Goal: Contribute content: Add original content to the website for others to see

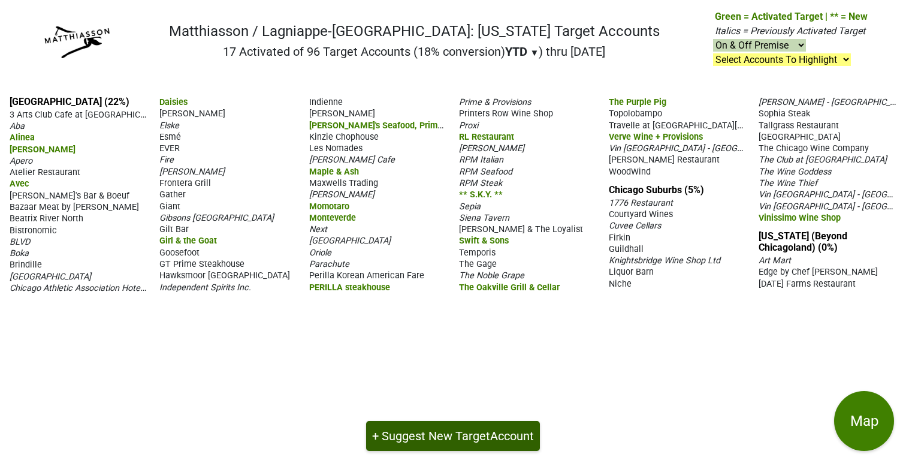
click at [437, 435] on button "+ Suggest New Target Account" at bounding box center [453, 436] width 174 height 30
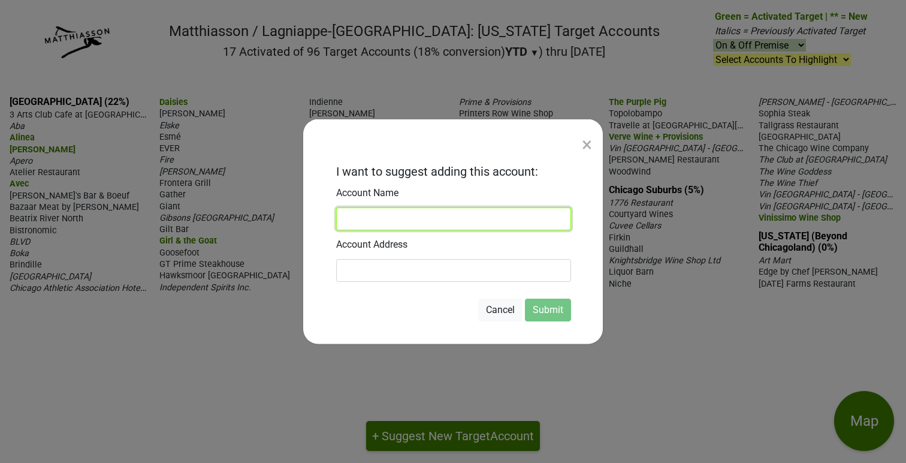
click at [359, 214] on input at bounding box center [453, 218] width 235 height 23
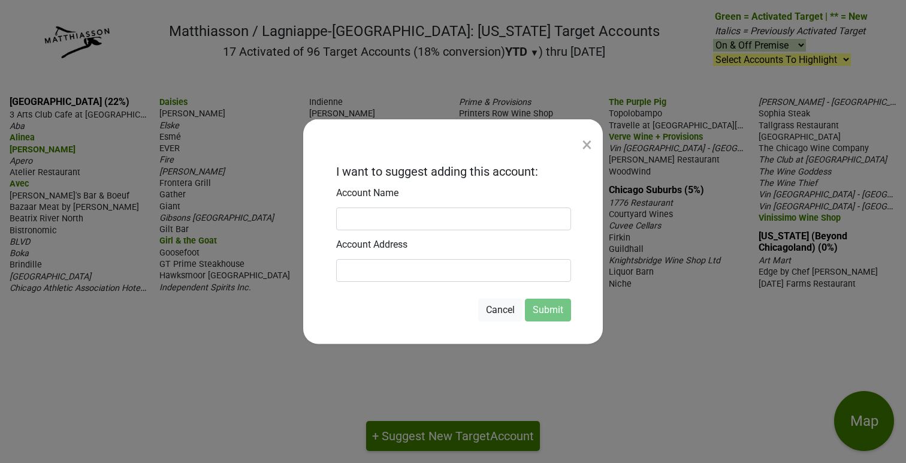
click at [587, 146] on div "×" at bounding box center [587, 144] width 10 height 29
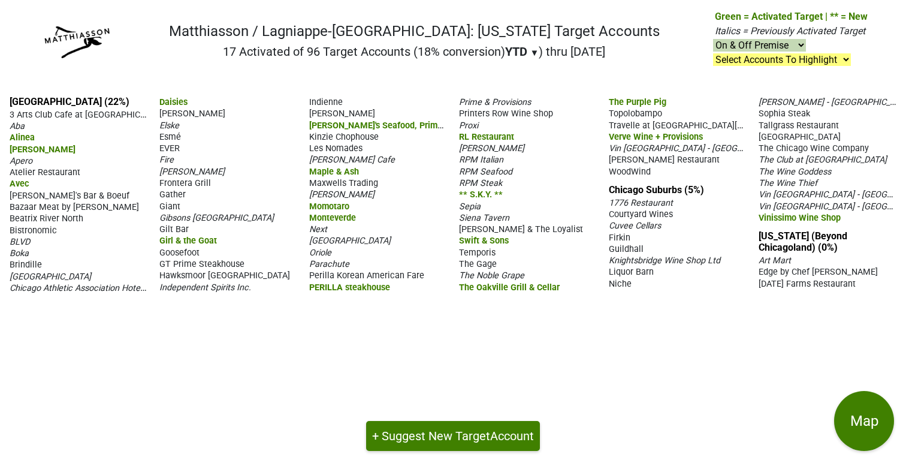
click at [623, 171] on span "WoodWind" at bounding box center [630, 172] width 42 height 10
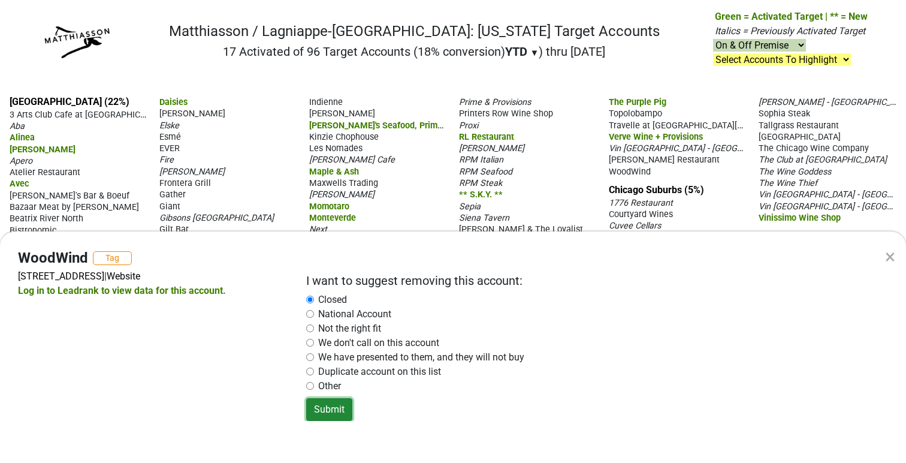
click at [328, 414] on button "Submit" at bounding box center [329, 409] width 46 height 23
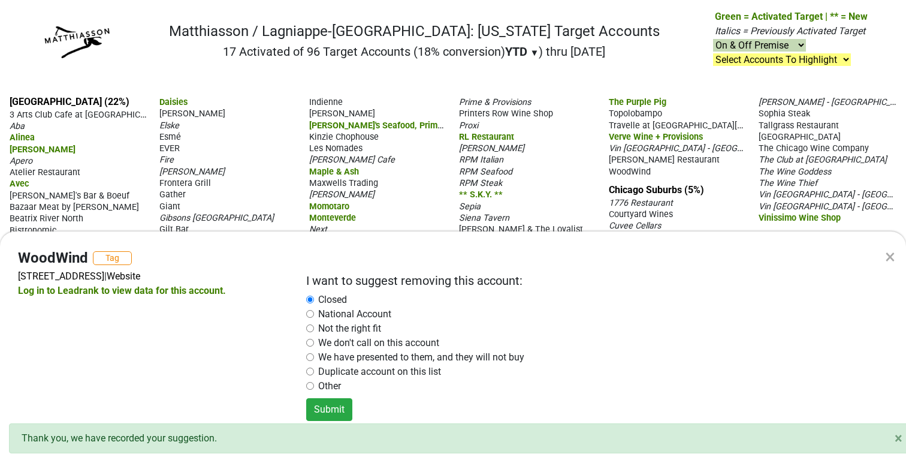
radio input "false"
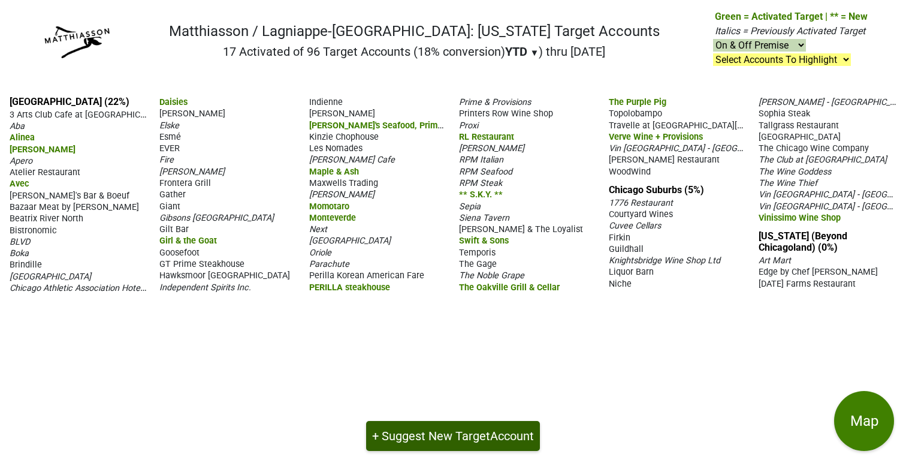
click at [418, 434] on button "+ Suggest New Target Account" at bounding box center [453, 436] width 174 height 30
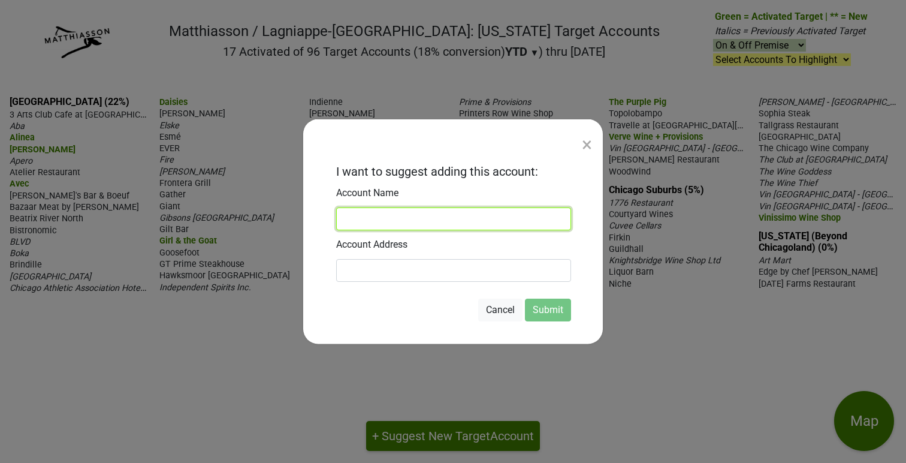
click at [373, 222] on input at bounding box center [453, 218] width 235 height 23
type input "Albatross Wine Co"
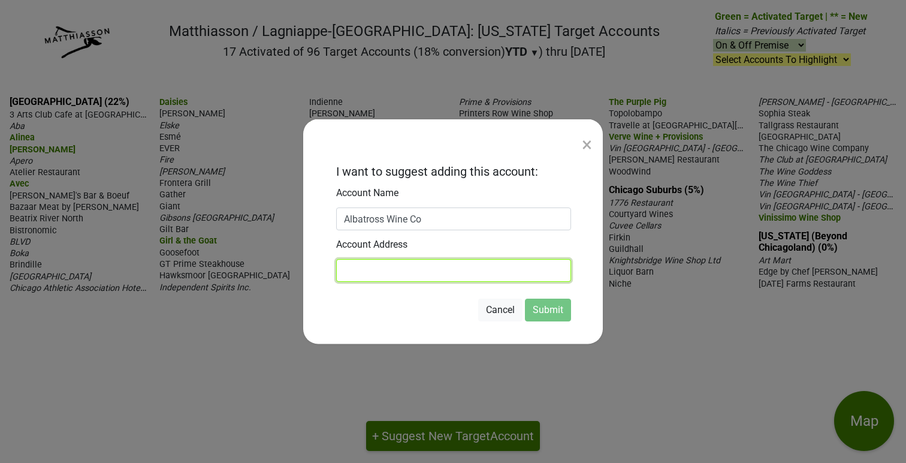
click at [364, 274] on input at bounding box center [453, 270] width 235 height 23
type input "[STREET_ADDRESS]"
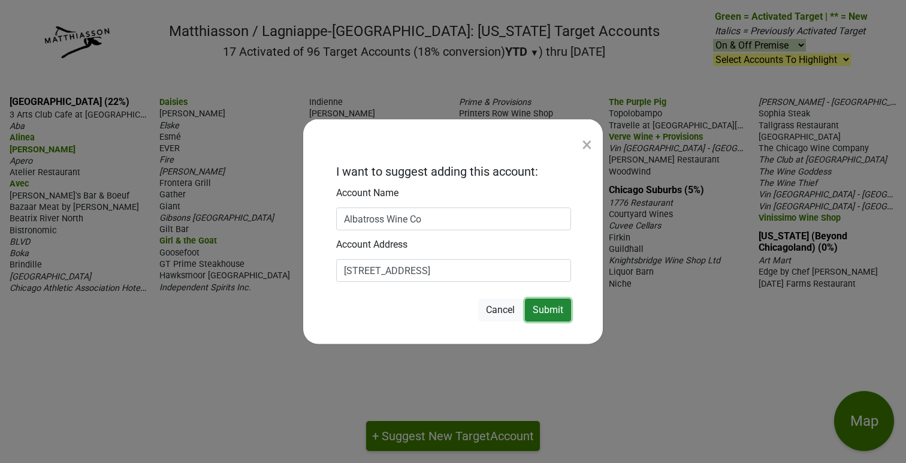
click at [553, 308] on button "Submit" at bounding box center [548, 309] width 46 height 23
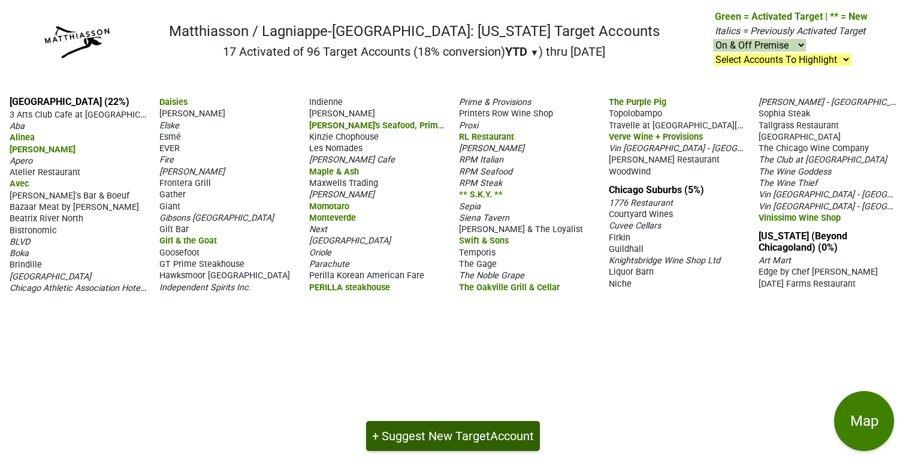
click at [430, 432] on button "+ Suggest New Target Account" at bounding box center [453, 436] width 174 height 30
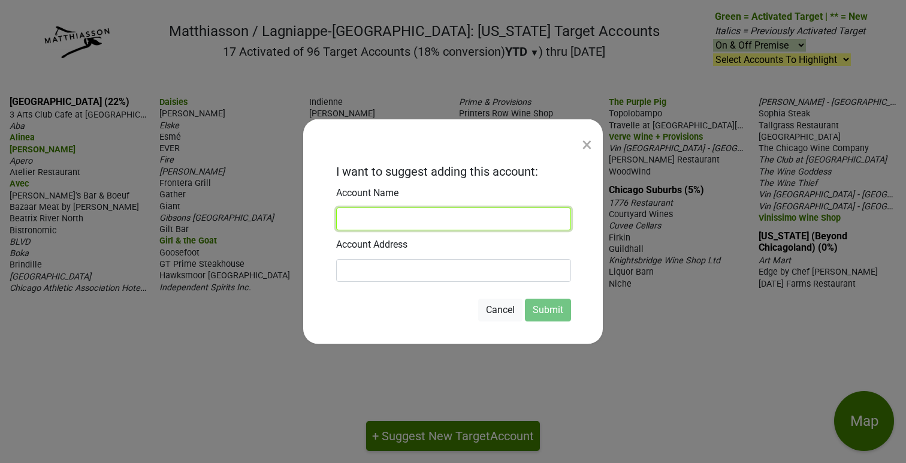
click at [369, 225] on input at bounding box center [453, 218] width 235 height 23
type input "Warlord"
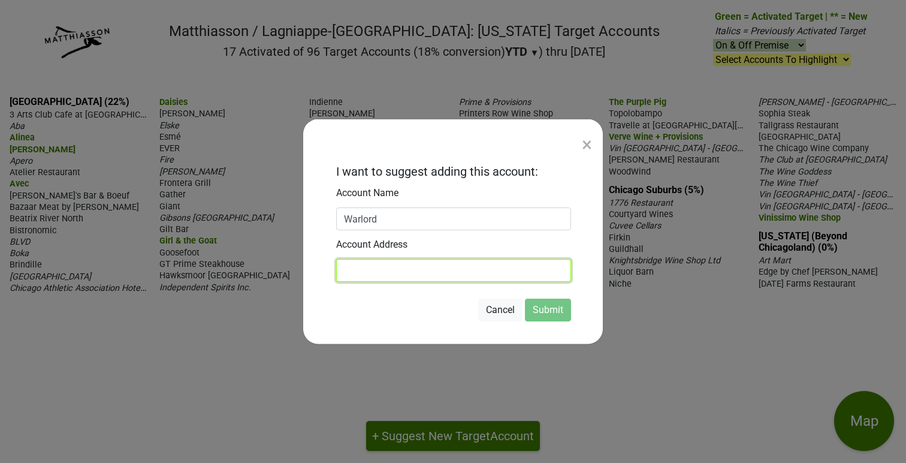
click at [362, 274] on input at bounding box center [453, 270] width 235 height 23
type input "[STREET_ADDRESS]"
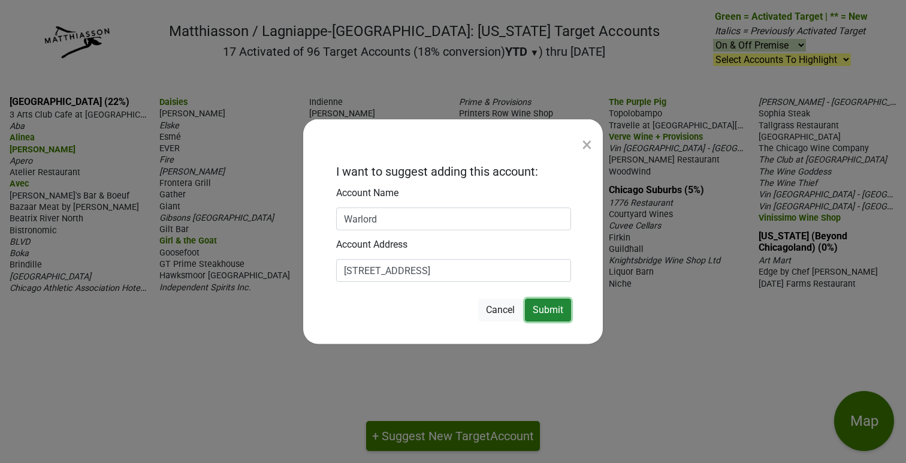
click at [557, 306] on button "Submit" at bounding box center [548, 309] width 46 height 23
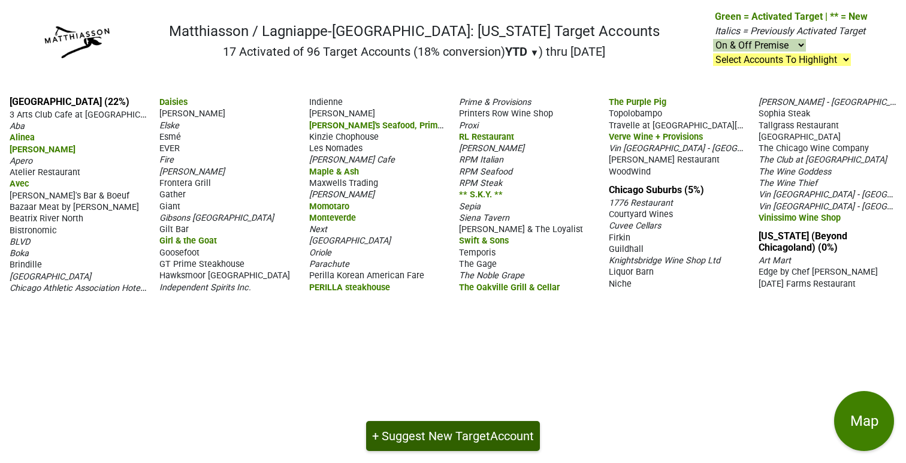
click at [434, 434] on button "+ Suggest New Target Account" at bounding box center [453, 436] width 174 height 30
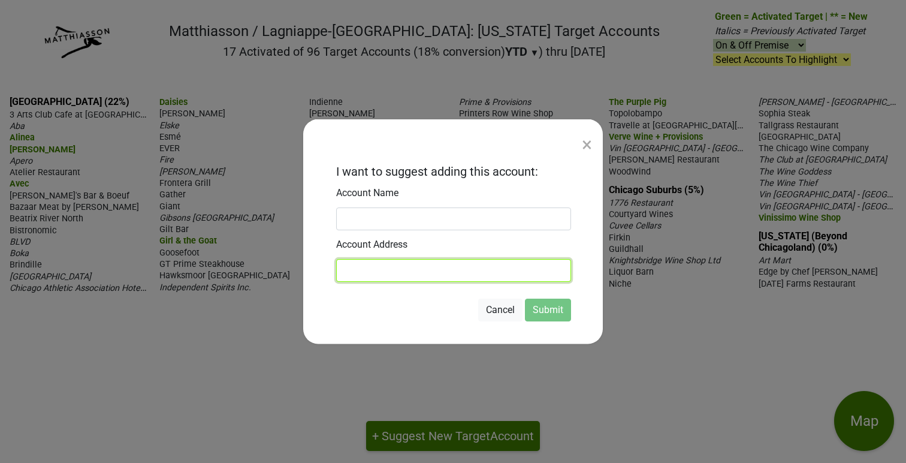
click at [375, 270] on input at bounding box center [453, 270] width 235 height 23
type input "[STREET_ADDRESS][US_STATE]"
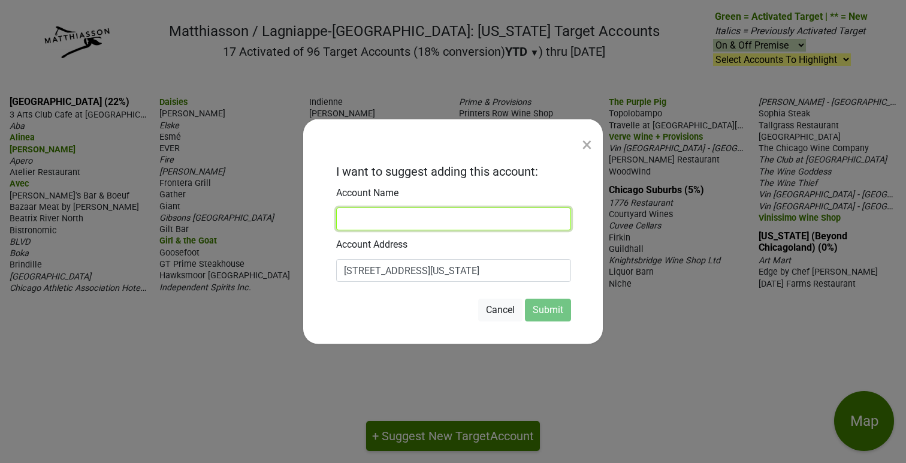
click at [369, 218] on input at bounding box center [453, 218] width 235 height 23
type input "Rootstock"
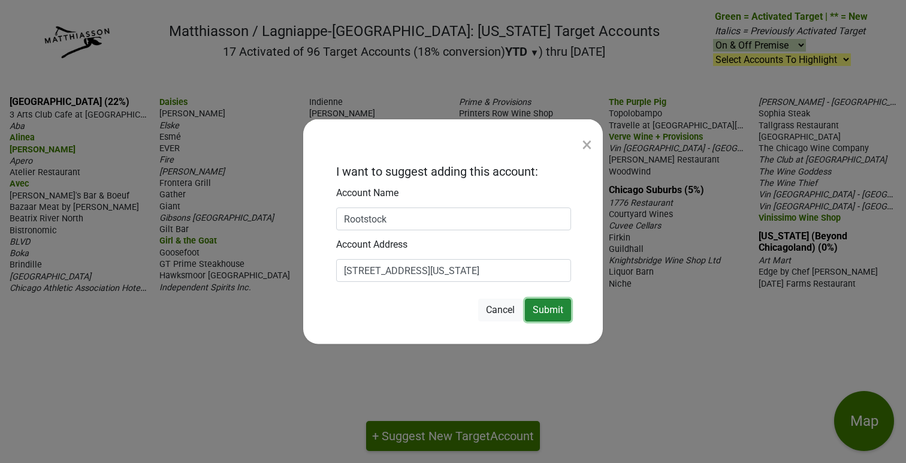
click at [557, 312] on button "Submit" at bounding box center [548, 309] width 46 height 23
